Goal: Check status: Check status

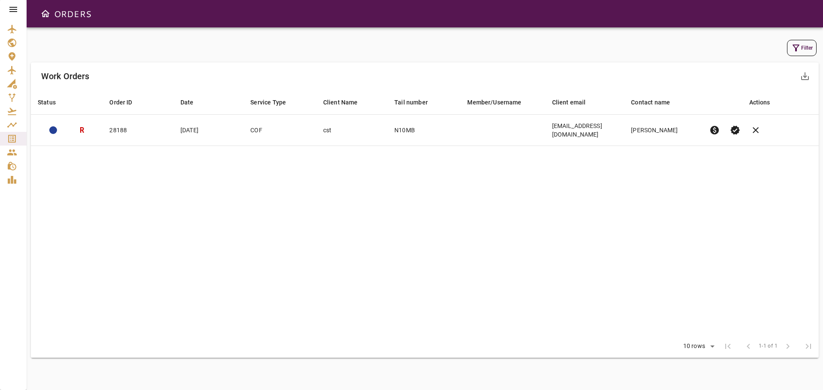
click at [13, 9] on icon at bounding box center [13, 9] width 8 height 5
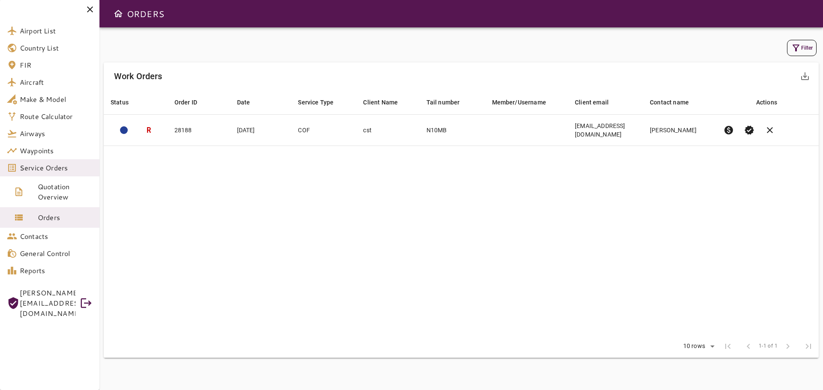
click at [48, 219] on span "Orders" at bounding box center [65, 218] width 55 height 10
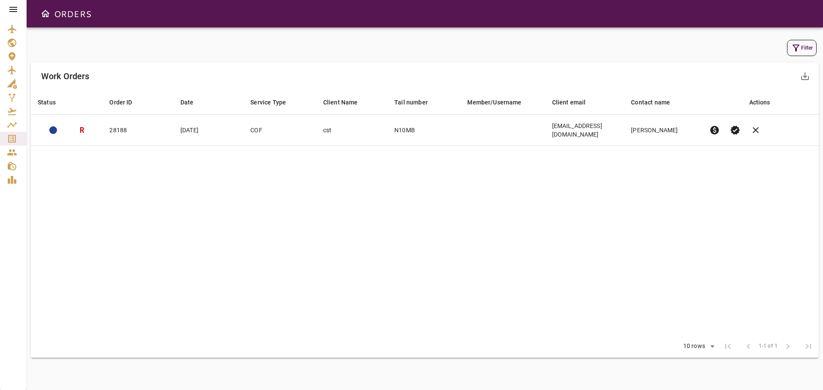
click at [806, 45] on button "Filter" at bounding box center [802, 48] width 30 height 16
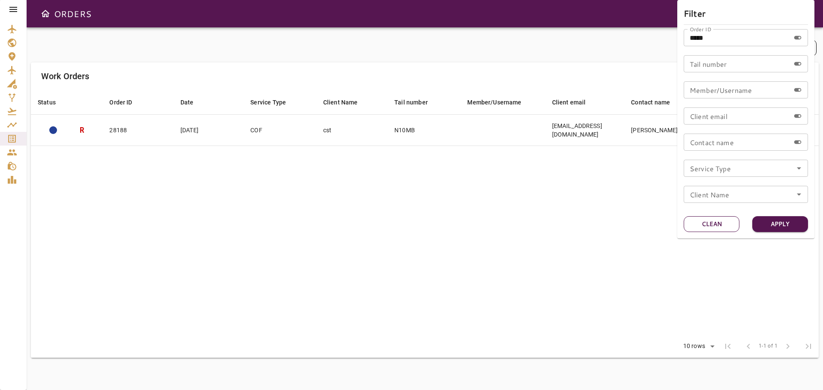
click at [719, 223] on button "Clean" at bounding box center [711, 224] width 56 height 16
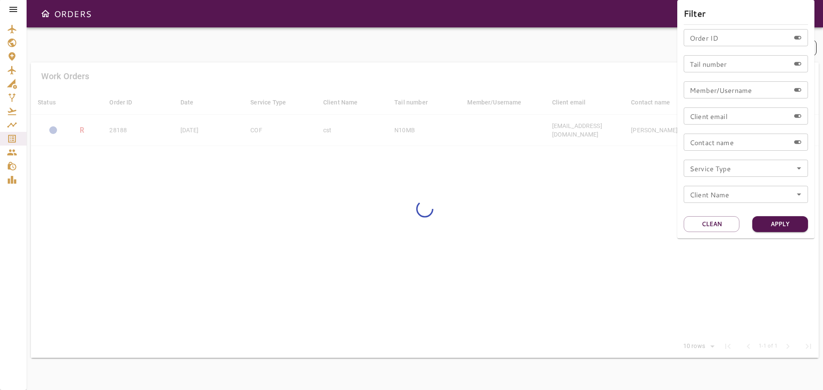
click at [707, 68] on input "Tail number" at bounding box center [736, 63] width 106 height 17
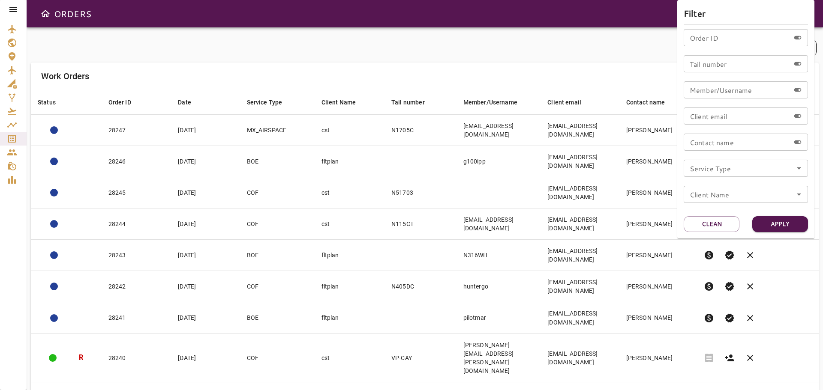
click at [720, 66] on div "Tail number Tail number" at bounding box center [745, 63] width 124 height 17
paste input "******"
type input "******"
click at [777, 224] on button "Apply" at bounding box center [780, 224] width 56 height 16
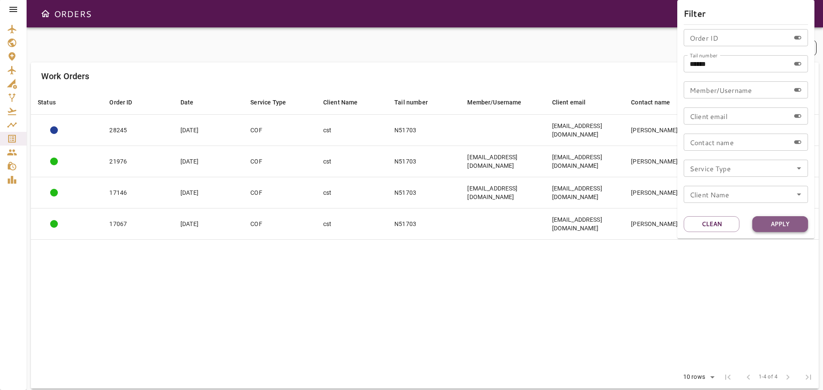
click at [791, 219] on button "Apply" at bounding box center [780, 224] width 56 height 16
click at [540, 314] on div at bounding box center [411, 195] width 823 height 390
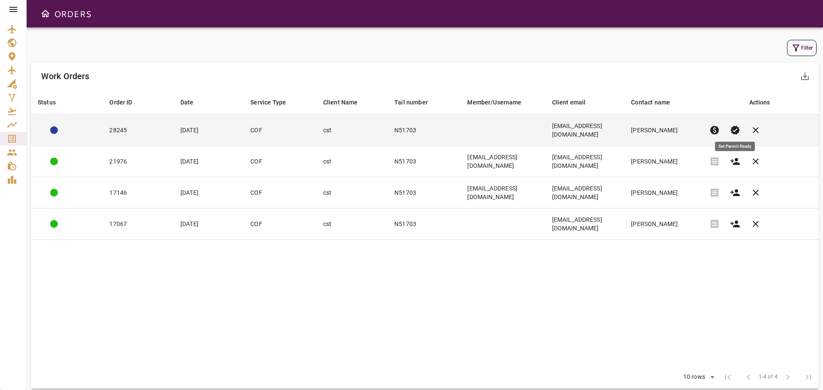
click at [738, 129] on span "verified" at bounding box center [735, 130] width 10 height 10
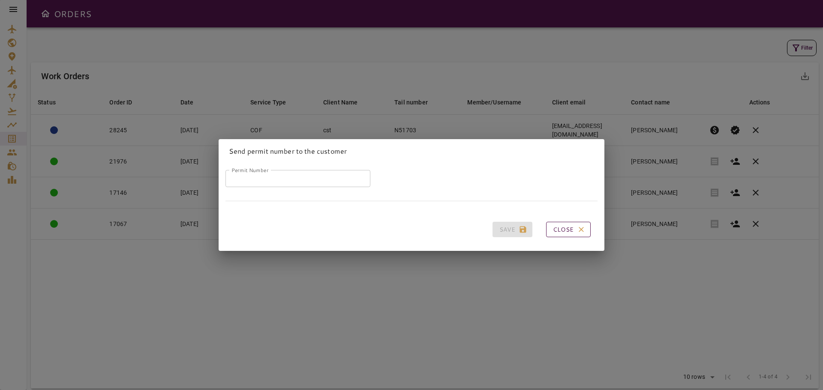
click at [564, 231] on button "Close" at bounding box center [568, 230] width 45 height 16
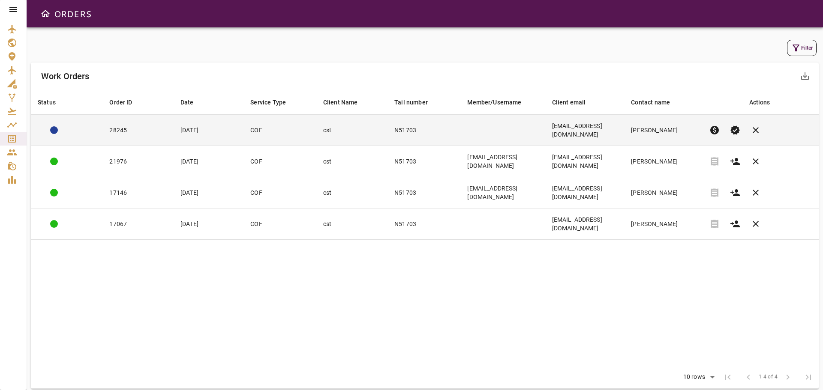
click at [197, 127] on td "Aug 19, 2025" at bounding box center [209, 130] width 70 height 31
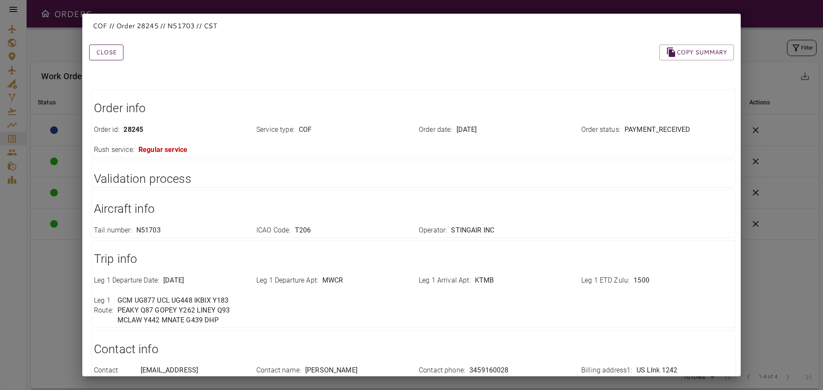
click at [96, 53] on button "Close" at bounding box center [106, 53] width 34 height 16
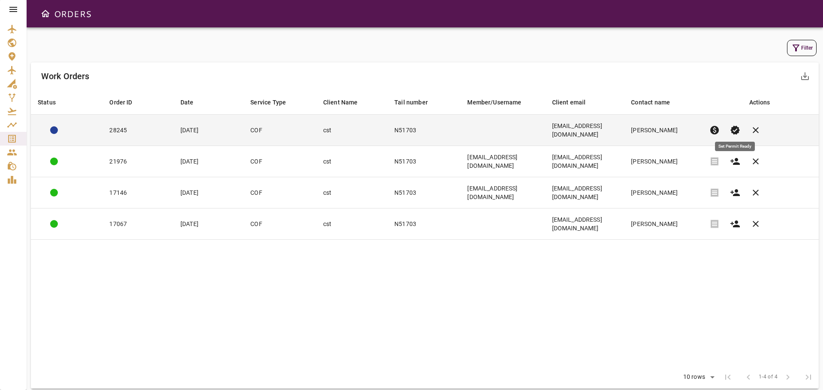
click at [736, 128] on span "verified" at bounding box center [735, 130] width 10 height 10
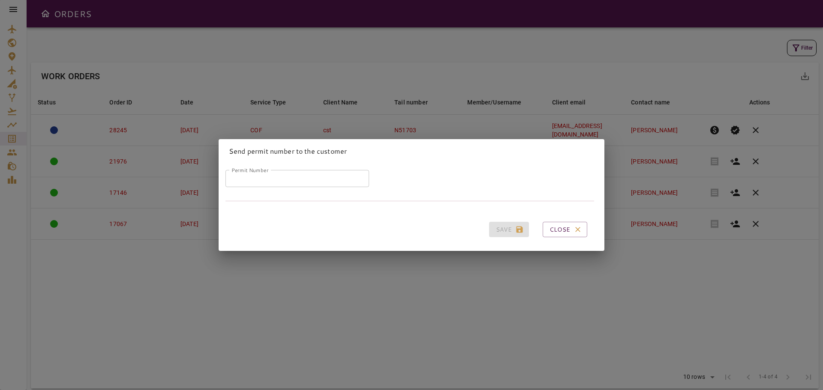
click at [252, 178] on input "Permit Number" at bounding box center [297, 178] width 144 height 17
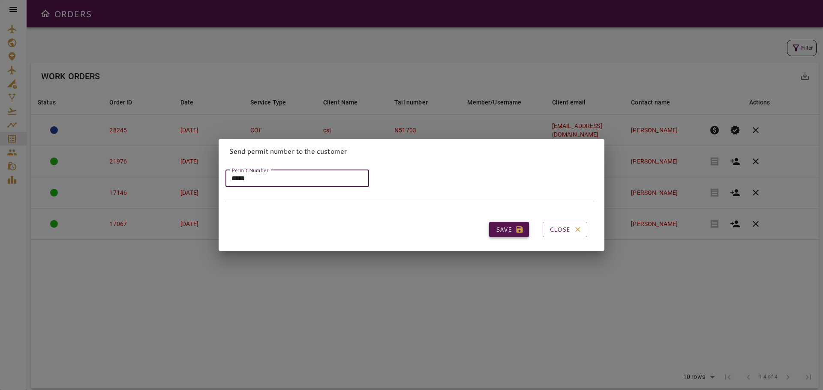
type input "*****"
click at [495, 227] on button "Save" at bounding box center [509, 230] width 40 height 16
